Goal: Task Accomplishment & Management: Use online tool/utility

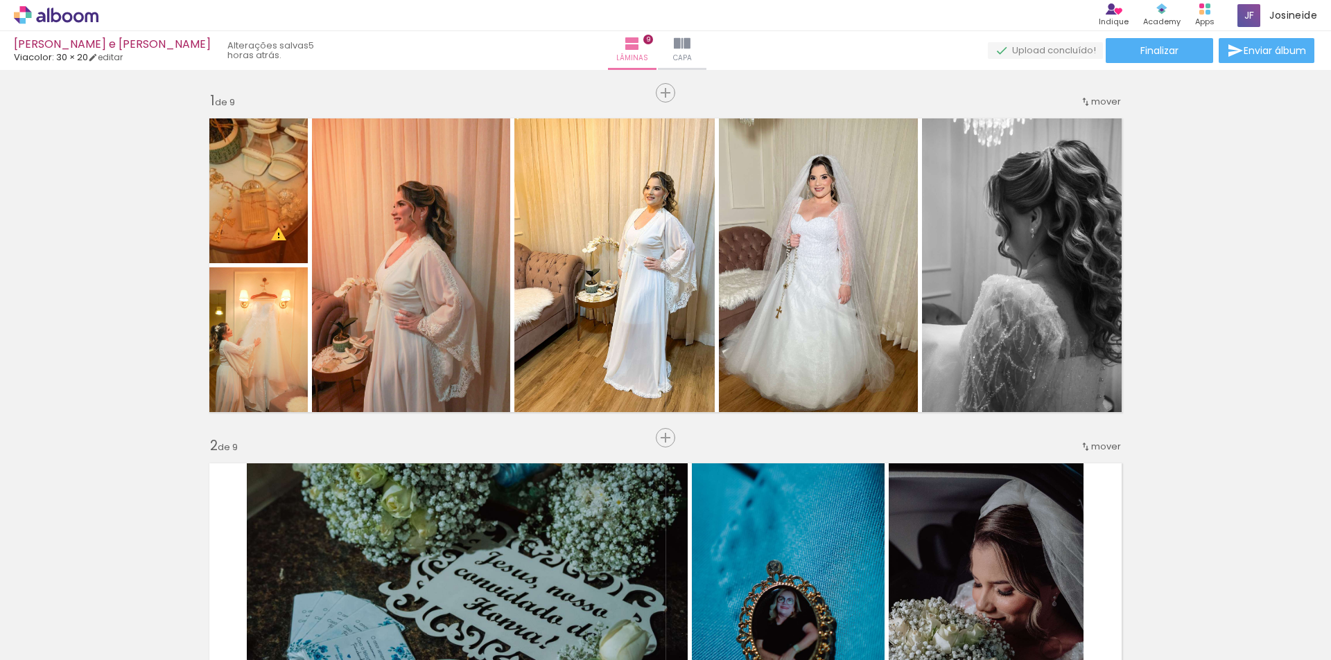
scroll to position [0, 86]
